Goal: Entertainment & Leisure: Browse casually

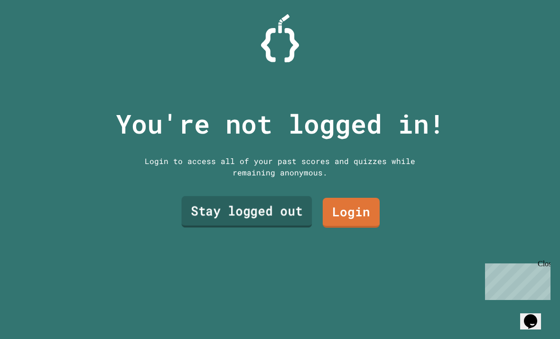
click at [298, 227] on link "Stay logged out" at bounding box center [246, 211] width 131 height 31
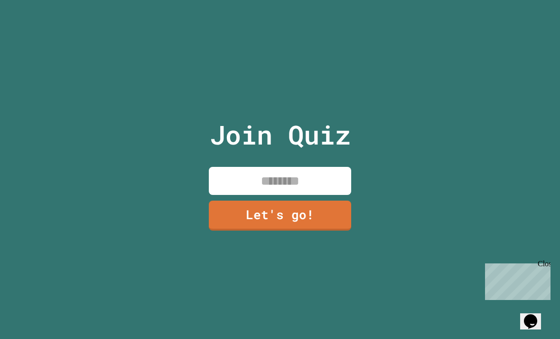
click at [307, 195] on input at bounding box center [280, 181] width 142 height 28
type input "*******"
click at [309, 225] on link "Let's go!" at bounding box center [280, 214] width 140 height 31
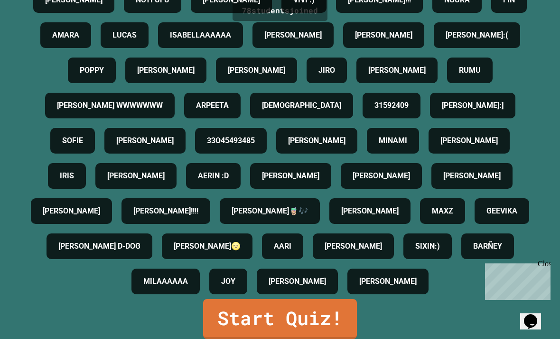
scroll to position [425, 0]
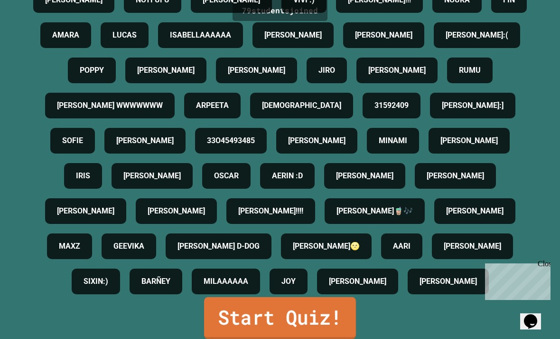
click at [261, 336] on link "Start Quiz!" at bounding box center [280, 318] width 152 height 42
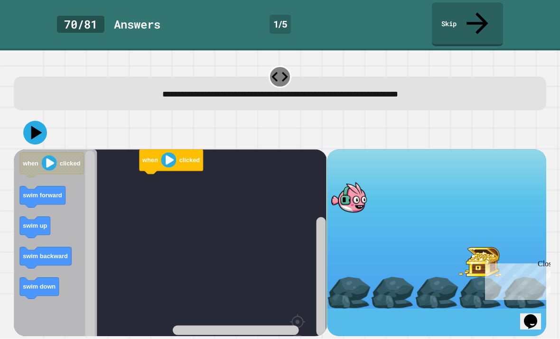
scroll to position [30, 0]
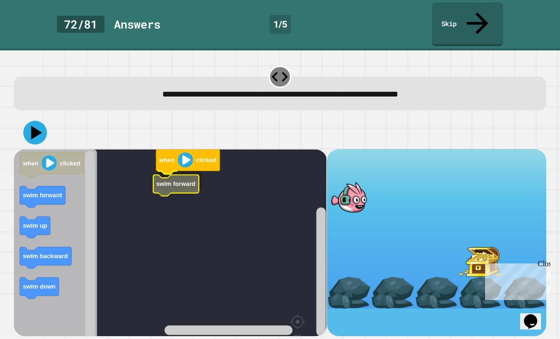
click at [175, 149] on rect "Blockly Workspace" at bounding box center [170, 268] width 313 height 238
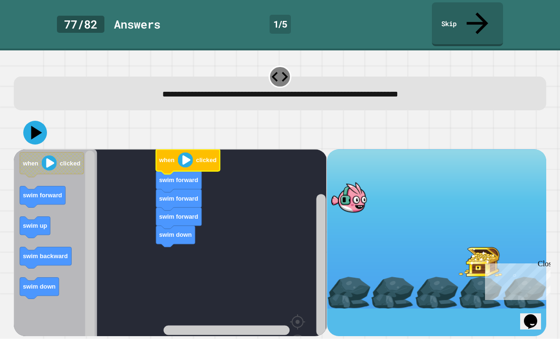
click at [184, 152] on image "Blockly Workspace" at bounding box center [185, 159] width 15 height 15
click at [26, 121] on icon at bounding box center [35, 133] width 24 height 24
click at [29, 121] on icon at bounding box center [35, 133] width 24 height 24
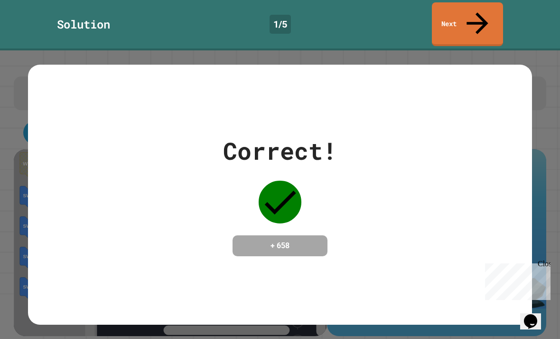
scroll to position [0, 0]
click at [474, 14] on icon at bounding box center [478, 23] width 32 height 32
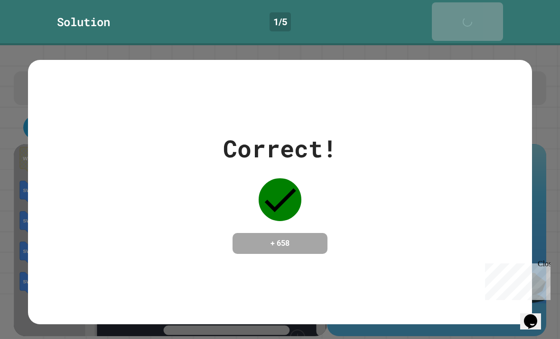
click at [485, 14] on link "Next" at bounding box center [467, 21] width 71 height 38
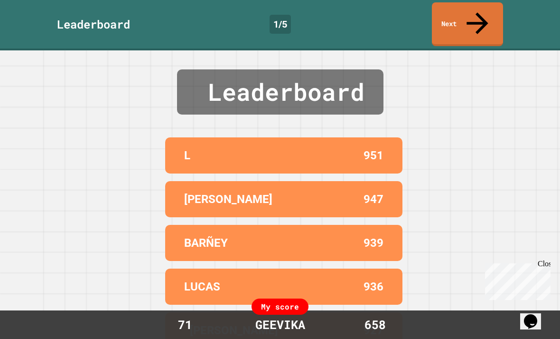
click at [480, 19] on link "Next" at bounding box center [467, 24] width 71 height 44
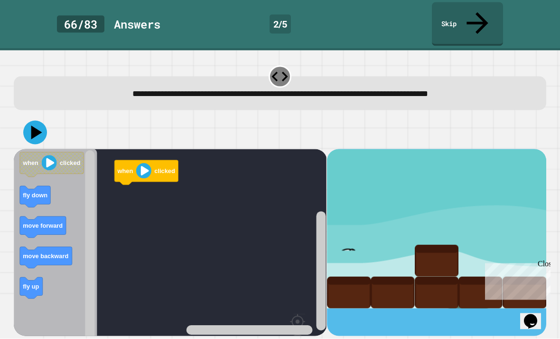
scroll to position [30, 0]
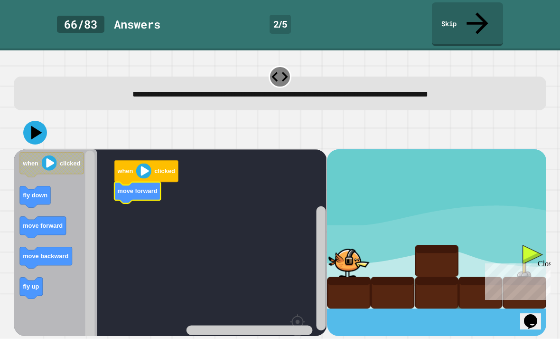
click at [30, 191] on text "fly down" at bounding box center [35, 194] width 25 height 7
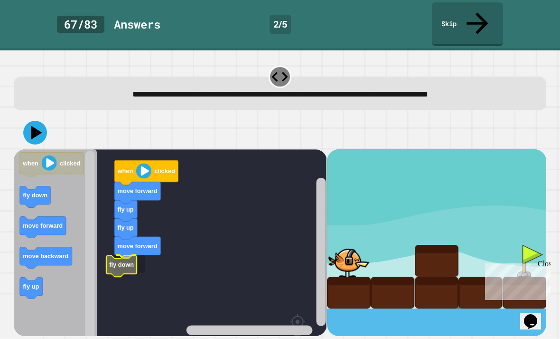
click at [147, 220] on rect "Blockly Workspace" at bounding box center [170, 268] width 313 height 238
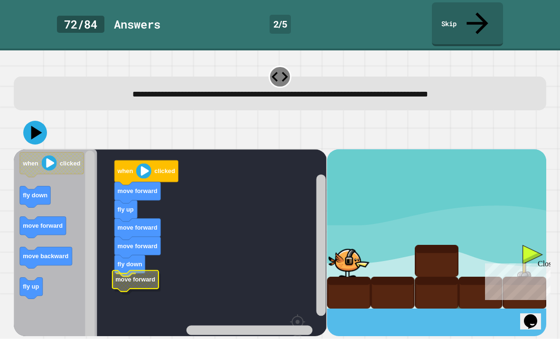
click at [150, 246] on rect "Blockly Workspace" at bounding box center [170, 268] width 313 height 238
click at [38, 121] on icon at bounding box center [35, 133] width 24 height 24
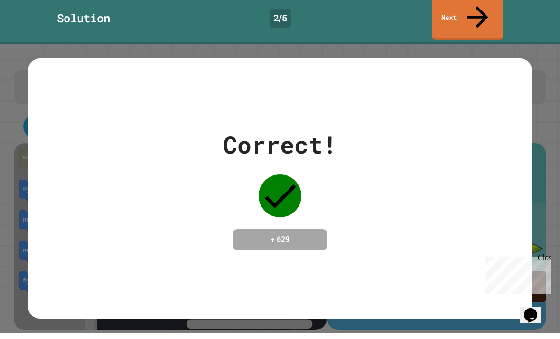
scroll to position [0, 0]
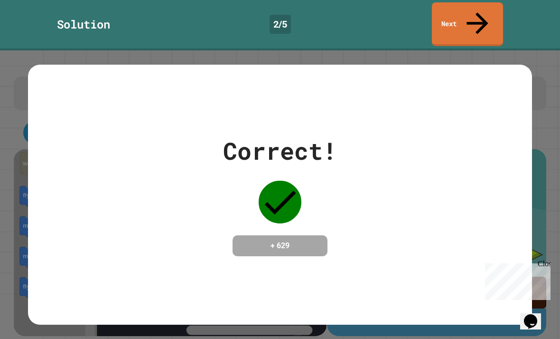
click at [486, 10] on link "Next" at bounding box center [467, 24] width 71 height 44
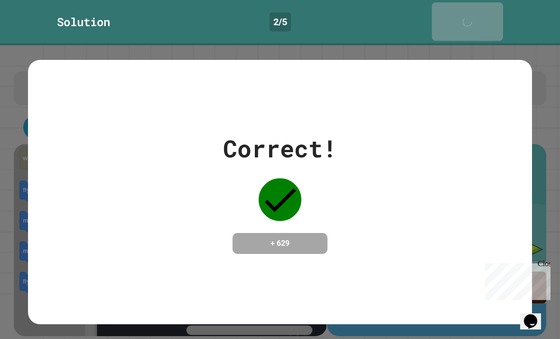
click at [478, 17] on icon at bounding box center [470, 26] width 19 height 19
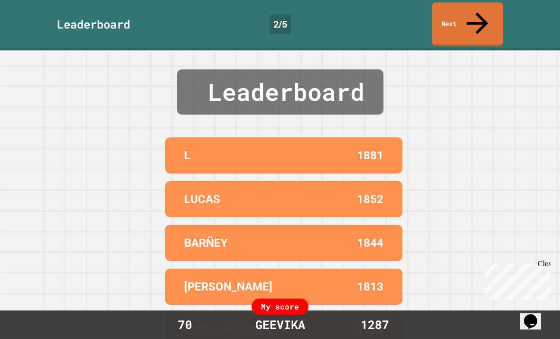
click at [479, 10] on icon at bounding box center [478, 23] width 32 height 32
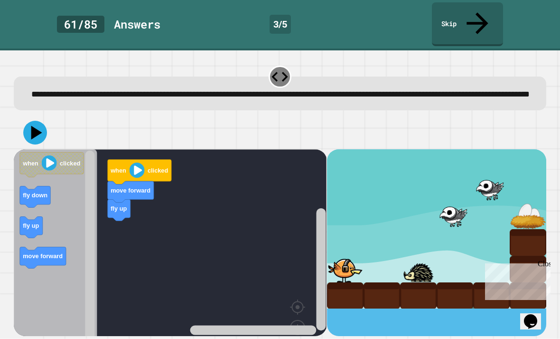
scroll to position [30, 0]
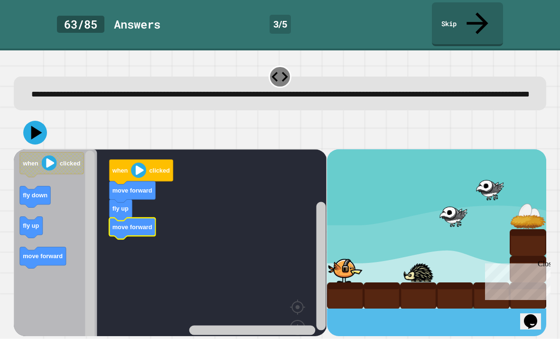
click at [109, 193] on rect "Blockly Workspace" at bounding box center [170, 260] width 313 height 223
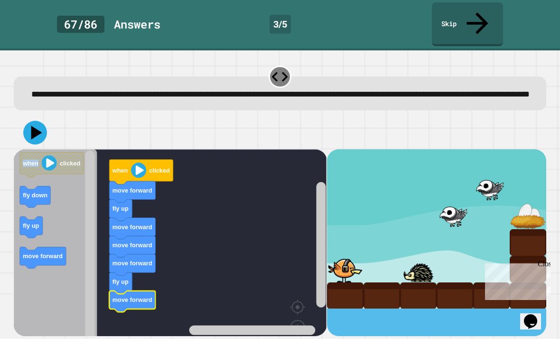
click at [28, 121] on icon at bounding box center [35, 133] width 24 height 24
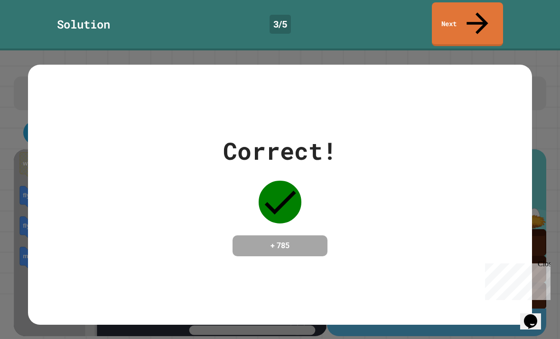
scroll to position [6, 0]
click at [471, 12] on link "Next" at bounding box center [467, 24] width 71 height 44
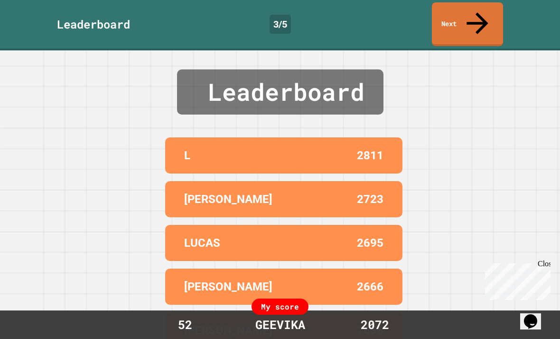
click at [478, 15] on link "Next" at bounding box center [467, 24] width 71 height 44
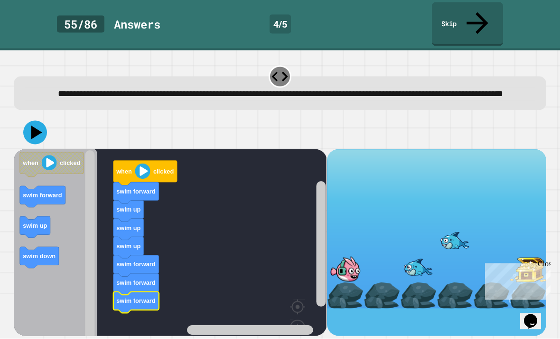
scroll to position [30, 0]
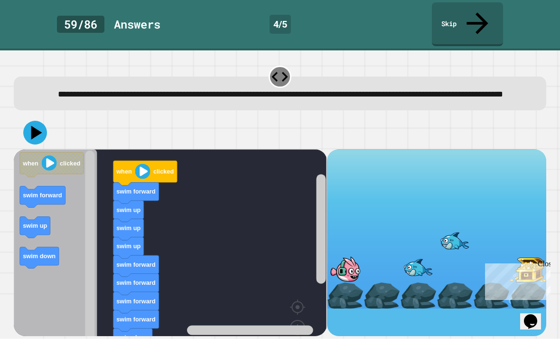
click at [37, 121] on icon at bounding box center [35, 133] width 24 height 24
click at [38, 121] on icon at bounding box center [35, 133] width 24 height 24
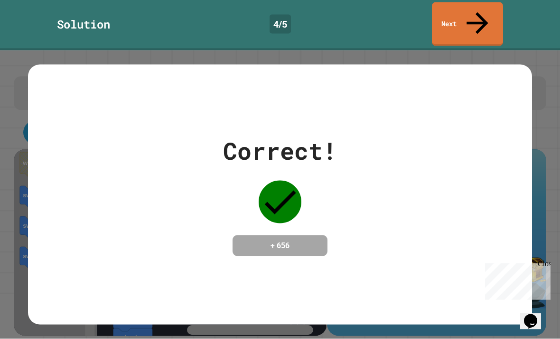
scroll to position [6, 0]
click at [479, 9] on icon at bounding box center [478, 23] width 32 height 32
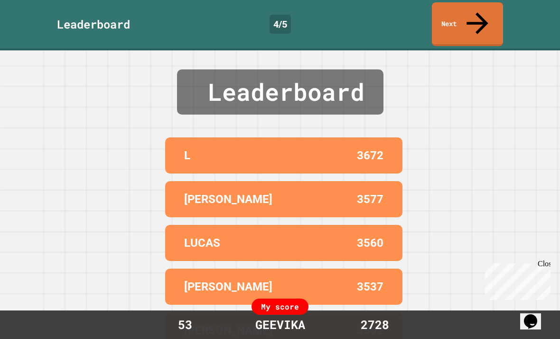
click at [474, 16] on link "Next" at bounding box center [467, 24] width 71 height 44
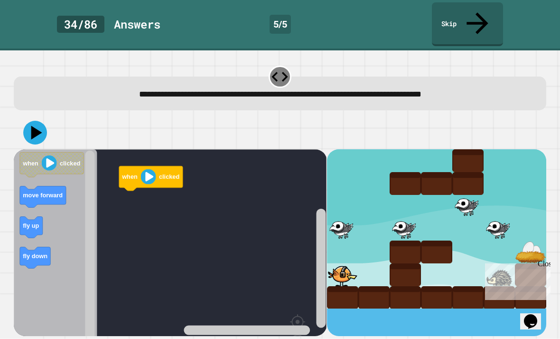
scroll to position [30, 0]
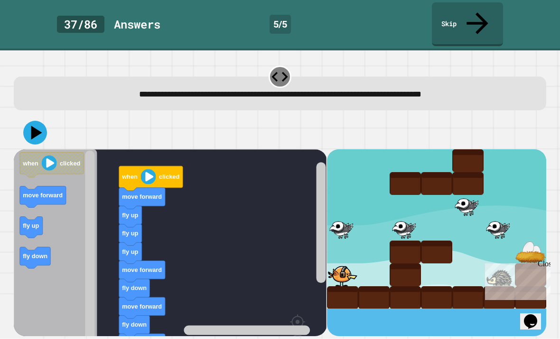
click at [34, 125] on icon at bounding box center [36, 132] width 11 height 14
click at [43, 121] on icon at bounding box center [35, 133] width 24 height 24
